Goal: Use online tool/utility: Utilize a website feature to perform a specific function

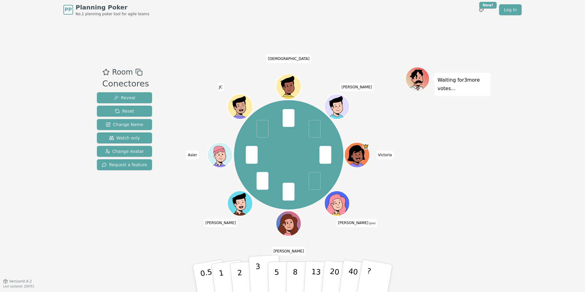
click at [260, 284] on p "3" at bounding box center [259, 279] width 7 height 33
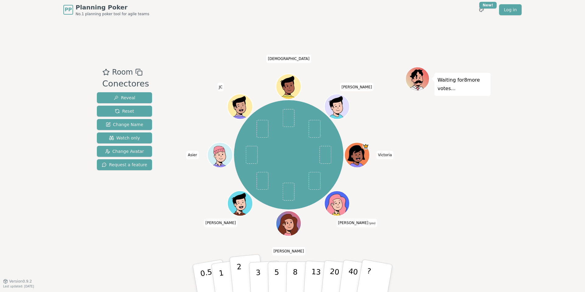
click at [238, 276] on p "2" at bounding box center [241, 279] width 8 height 33
click at [239, 268] on p "2" at bounding box center [241, 279] width 8 height 33
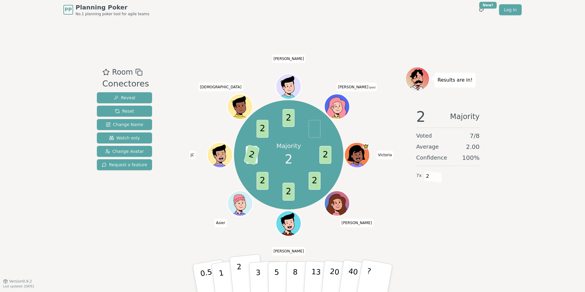
click at [242, 281] on p "2" at bounding box center [241, 279] width 8 height 33
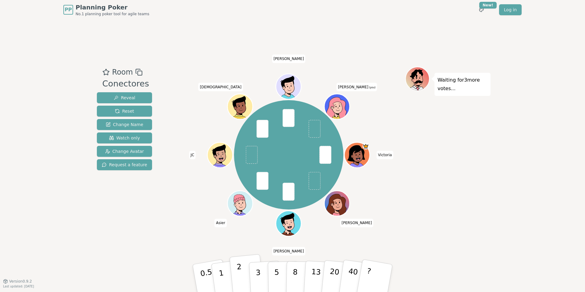
click at [239, 274] on p "2" at bounding box center [241, 279] width 8 height 33
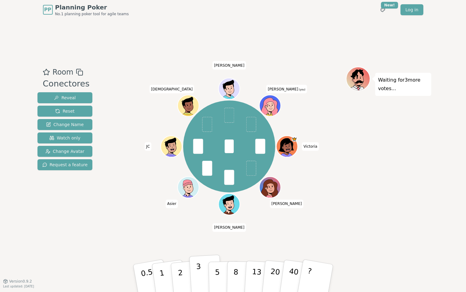
click at [194, 278] on button "3" at bounding box center [205, 279] width 33 height 48
